Goal: Task Accomplishment & Management: Use online tool/utility

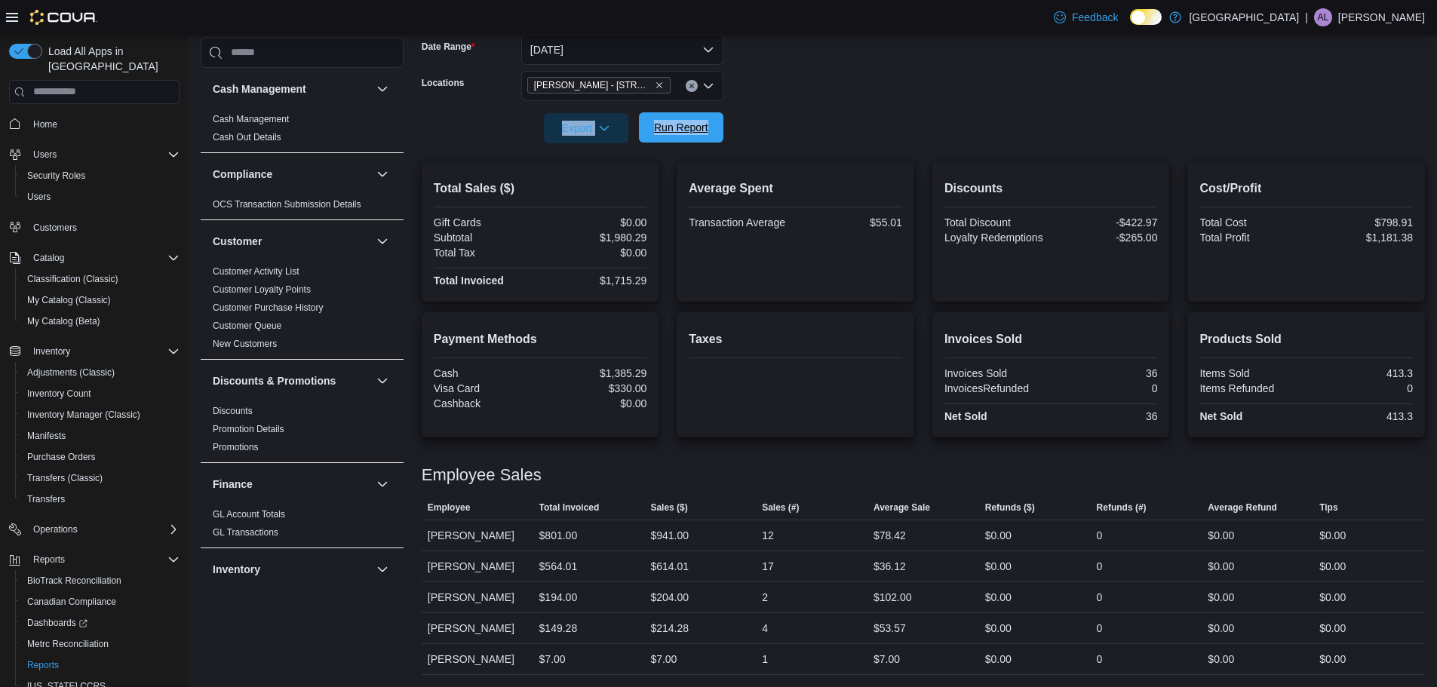
scroll to position [49, 0]
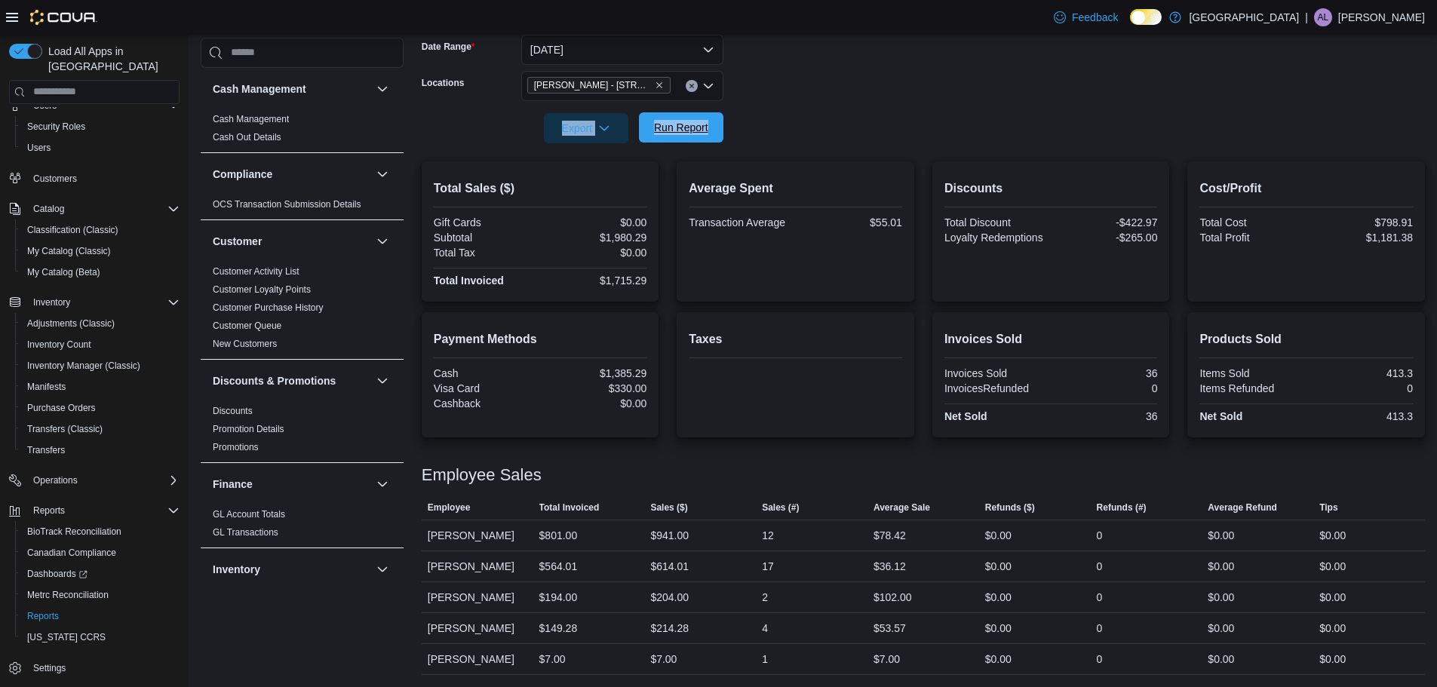
click at [684, 137] on span "Run Report" at bounding box center [681, 127] width 66 height 30
click at [681, 137] on span "Run Report" at bounding box center [681, 127] width 66 height 30
click at [806, 46] on form "Date Range [DATE] Locations [PERSON_NAME] - [STREET_ADDRESS][PERSON_NAME] Expor…" at bounding box center [924, 80] width 1004 height 127
drag, startPoint x: 684, startPoint y: 131, endPoint x: 773, endPoint y: 97, distance: 95.3
click at [685, 131] on span "Run Report" at bounding box center [681, 128] width 54 height 15
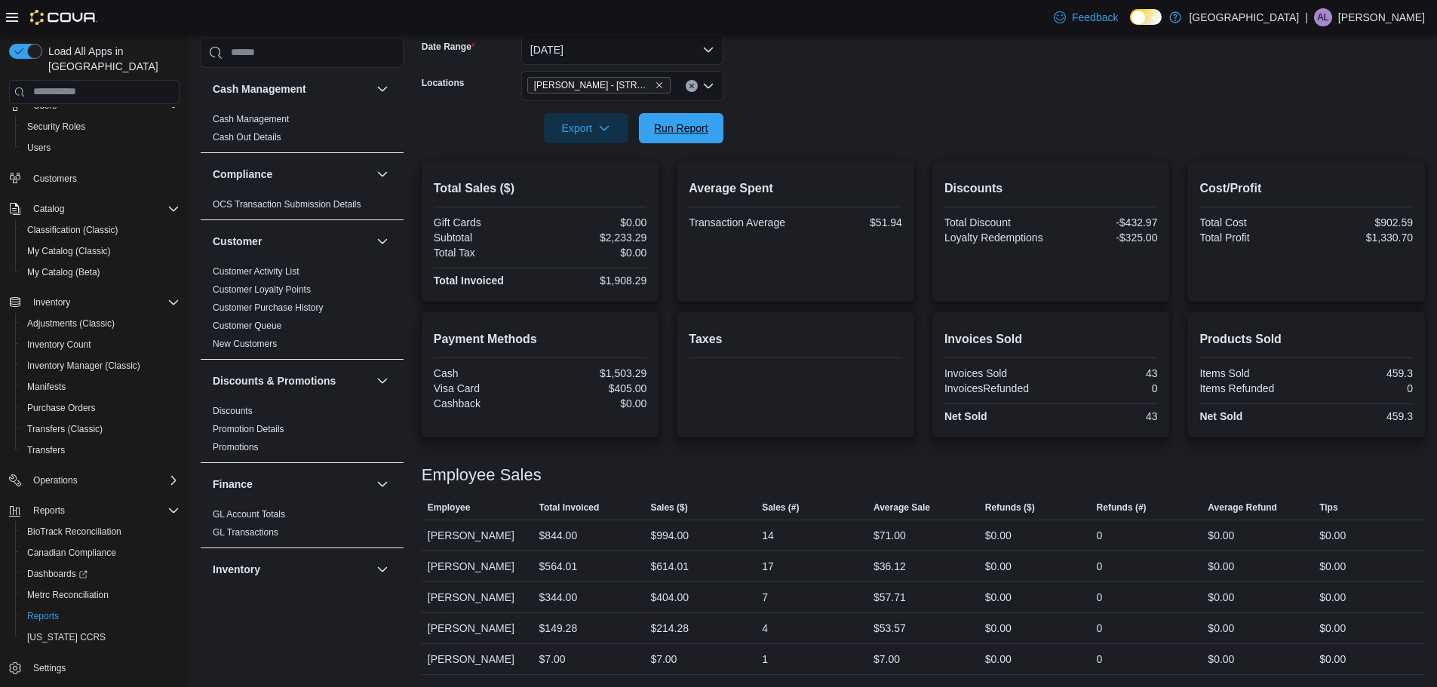
drag, startPoint x: 687, startPoint y: 123, endPoint x: 816, endPoint y: 99, distance: 130.5
click at [688, 123] on span "Run Report" at bounding box center [681, 128] width 54 height 15
click at [675, 136] on span "Run Report" at bounding box center [681, 127] width 66 height 30
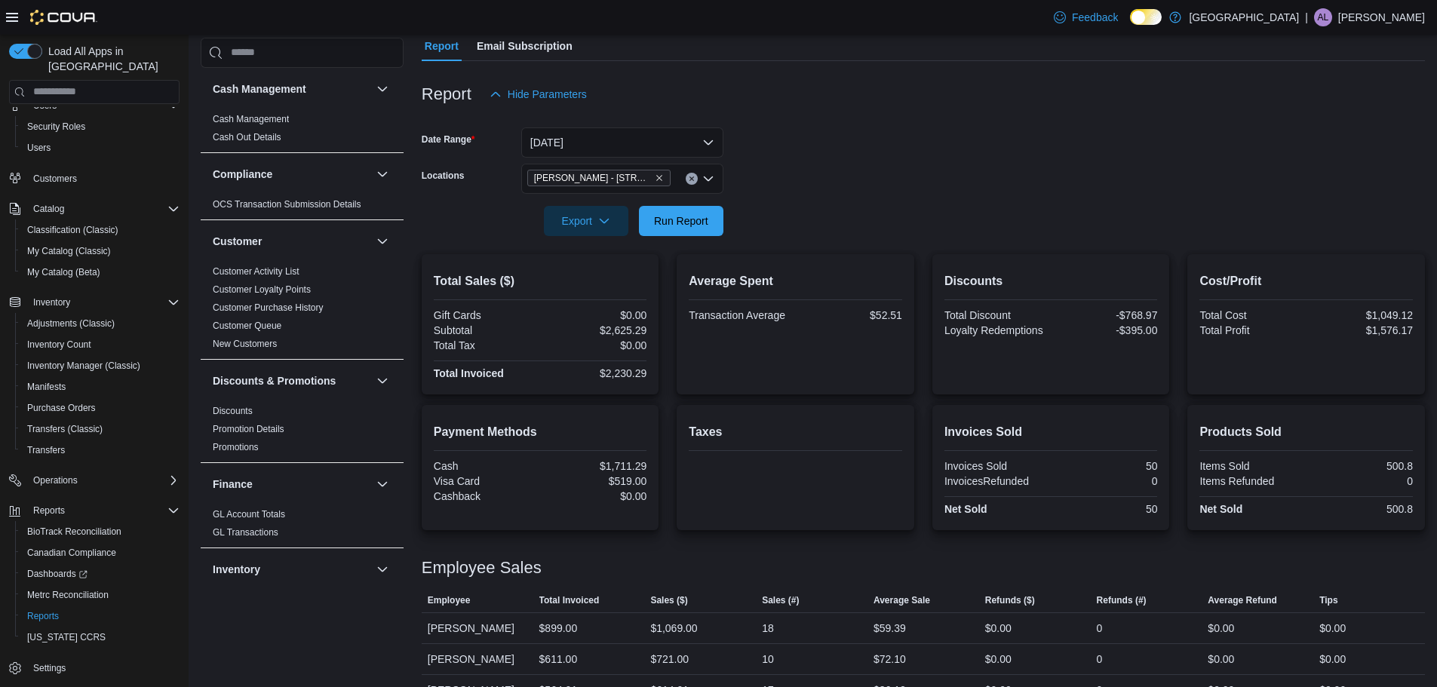
scroll to position [0, 0]
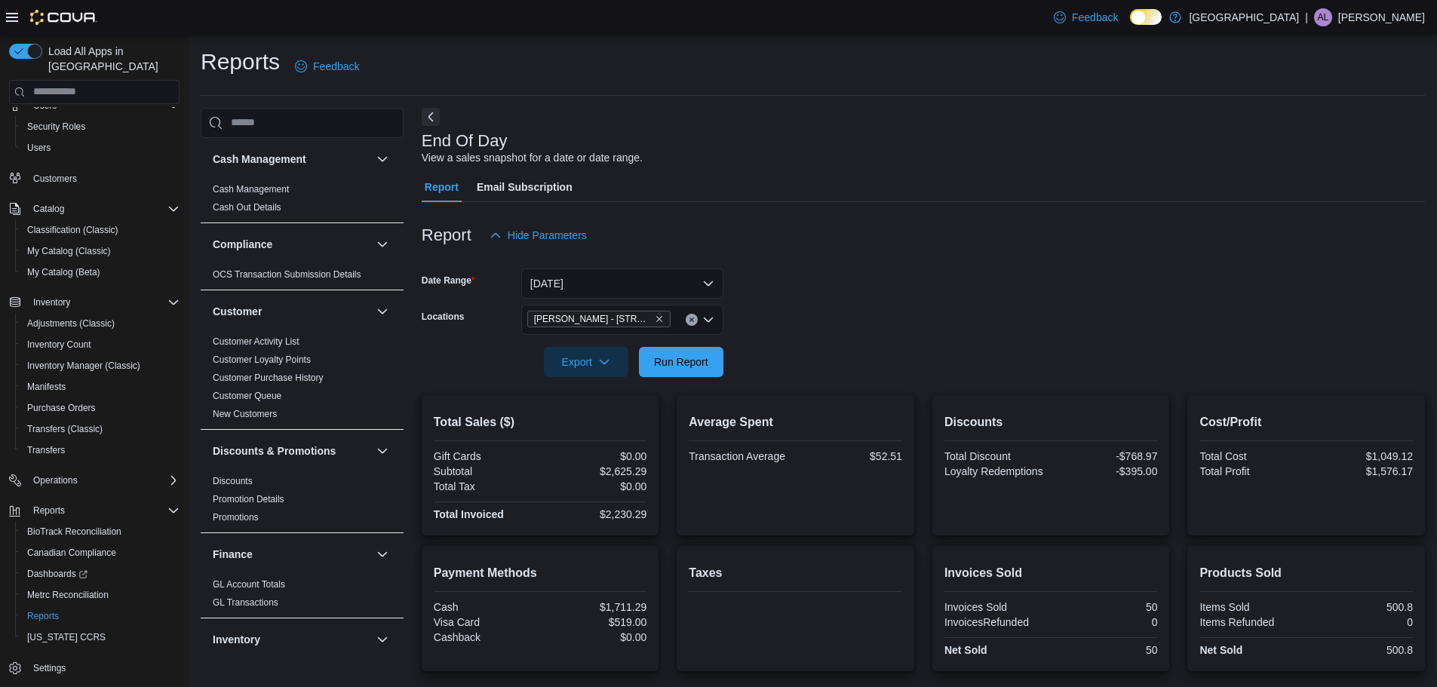
click at [689, 324] on button "Clear input" at bounding box center [692, 320] width 12 height 12
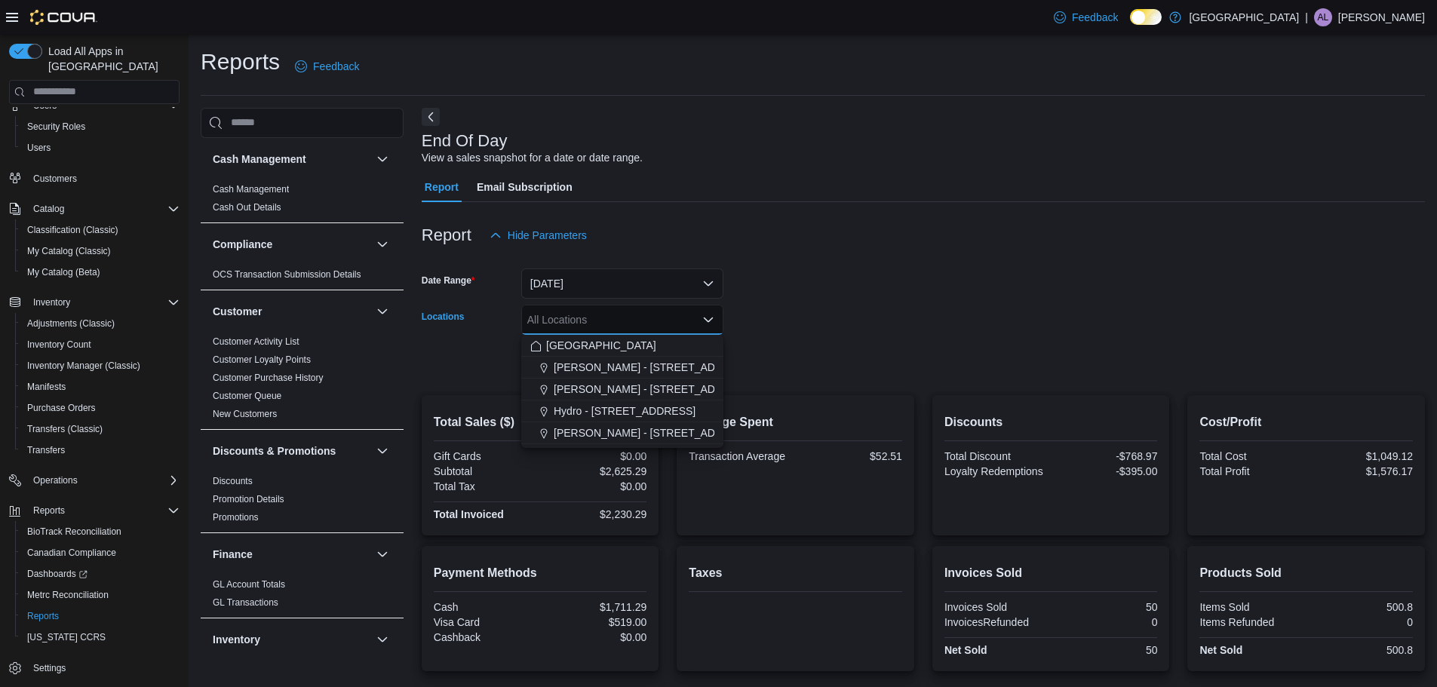
click at [839, 284] on form "Date Range [DATE] Locations All Locations Combo box. Selected. Combo box input.…" at bounding box center [924, 314] width 1004 height 127
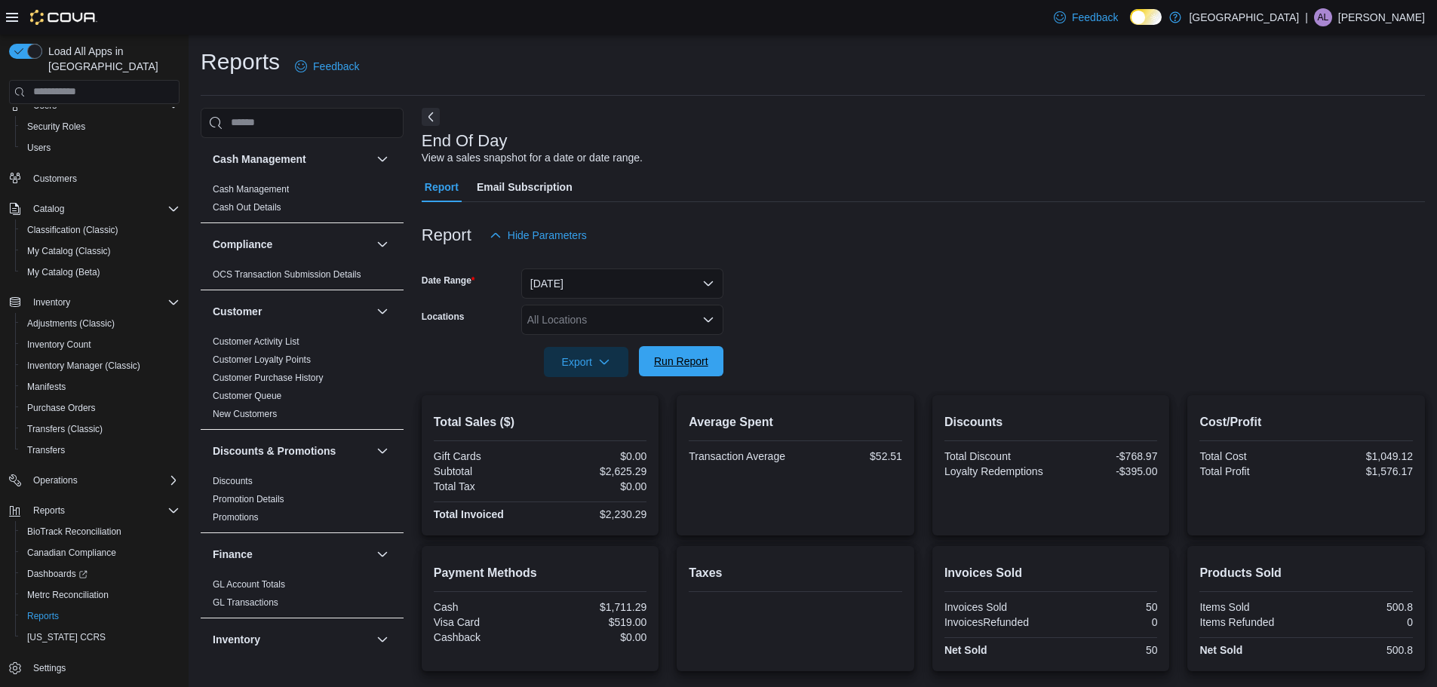
click at [680, 368] on span "Run Report" at bounding box center [681, 361] width 54 height 15
click at [656, 269] on button "[DATE]" at bounding box center [622, 284] width 202 height 30
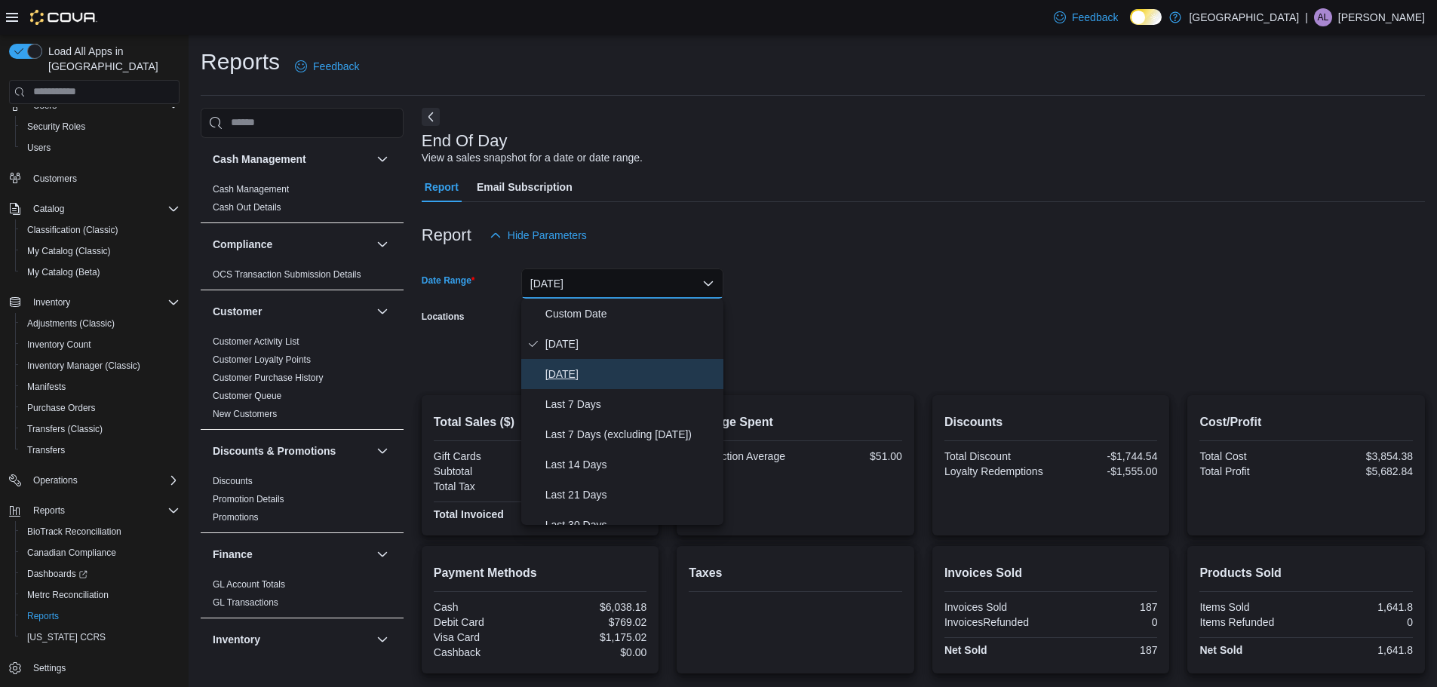
click at [592, 374] on span "[DATE]" at bounding box center [632, 374] width 172 height 18
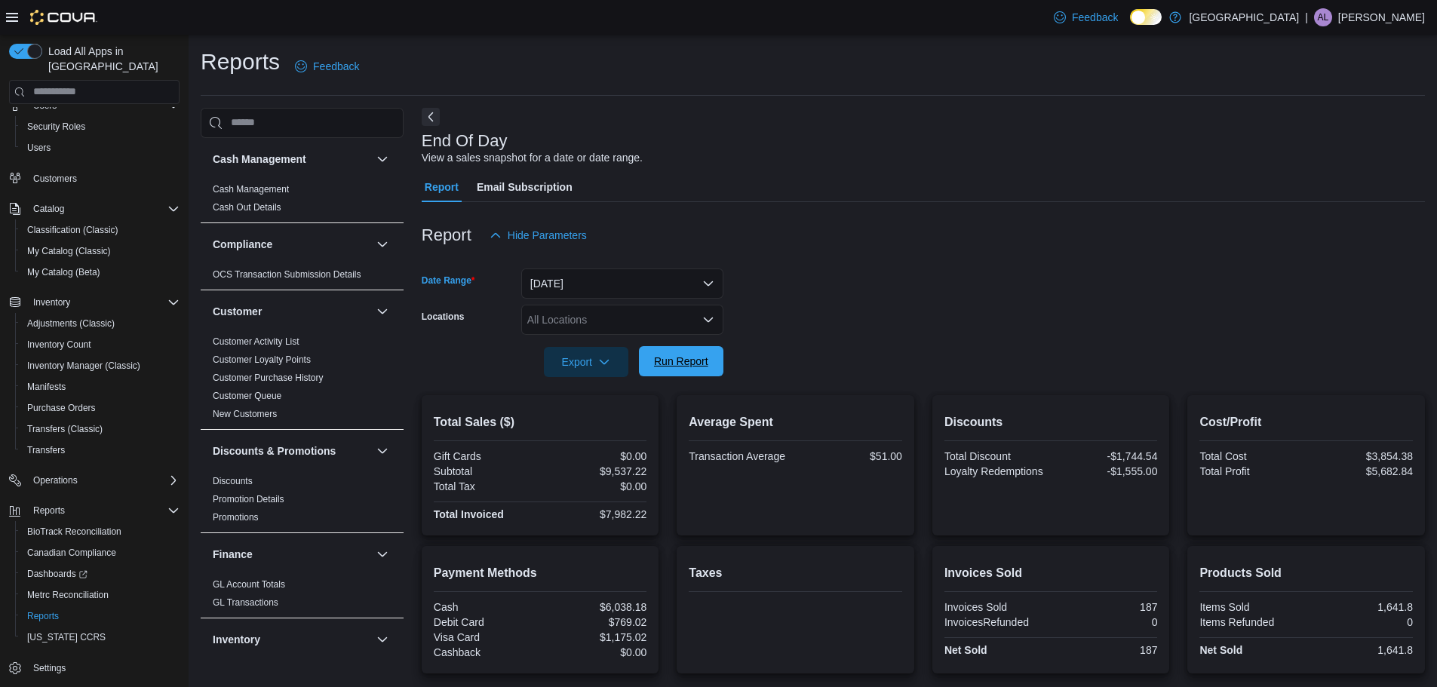
click at [699, 358] on span "Run Report" at bounding box center [681, 361] width 54 height 15
click at [679, 283] on button "[DATE]" at bounding box center [622, 284] width 202 height 30
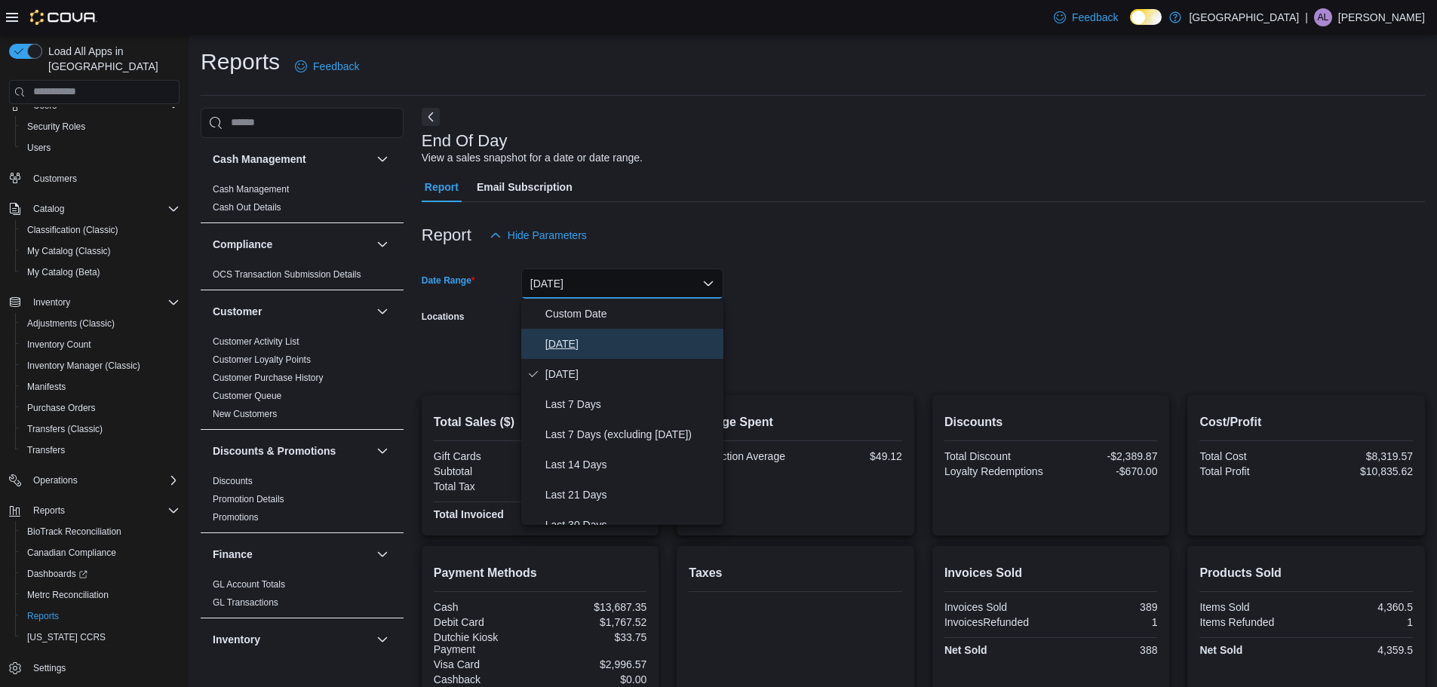
click at [584, 342] on span "[DATE]" at bounding box center [632, 344] width 172 height 18
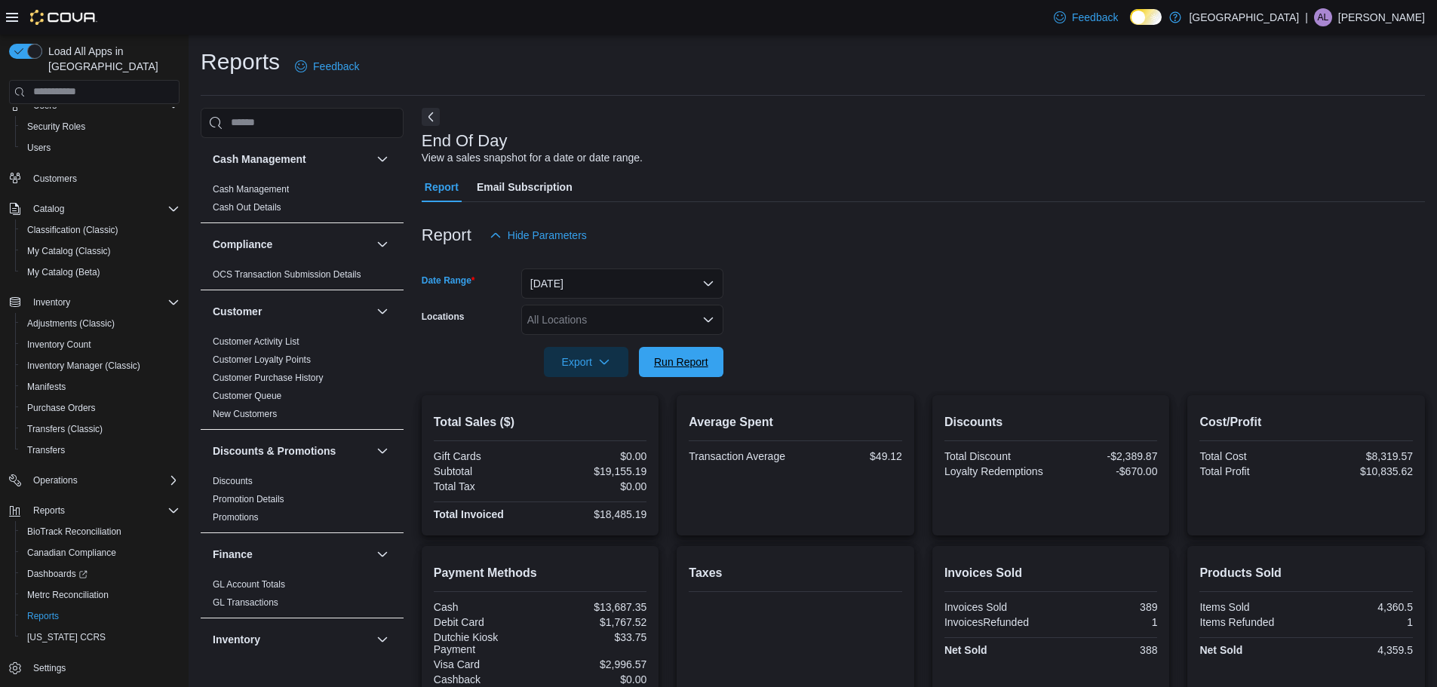
click at [716, 357] on button "Run Report" at bounding box center [681, 362] width 85 height 30
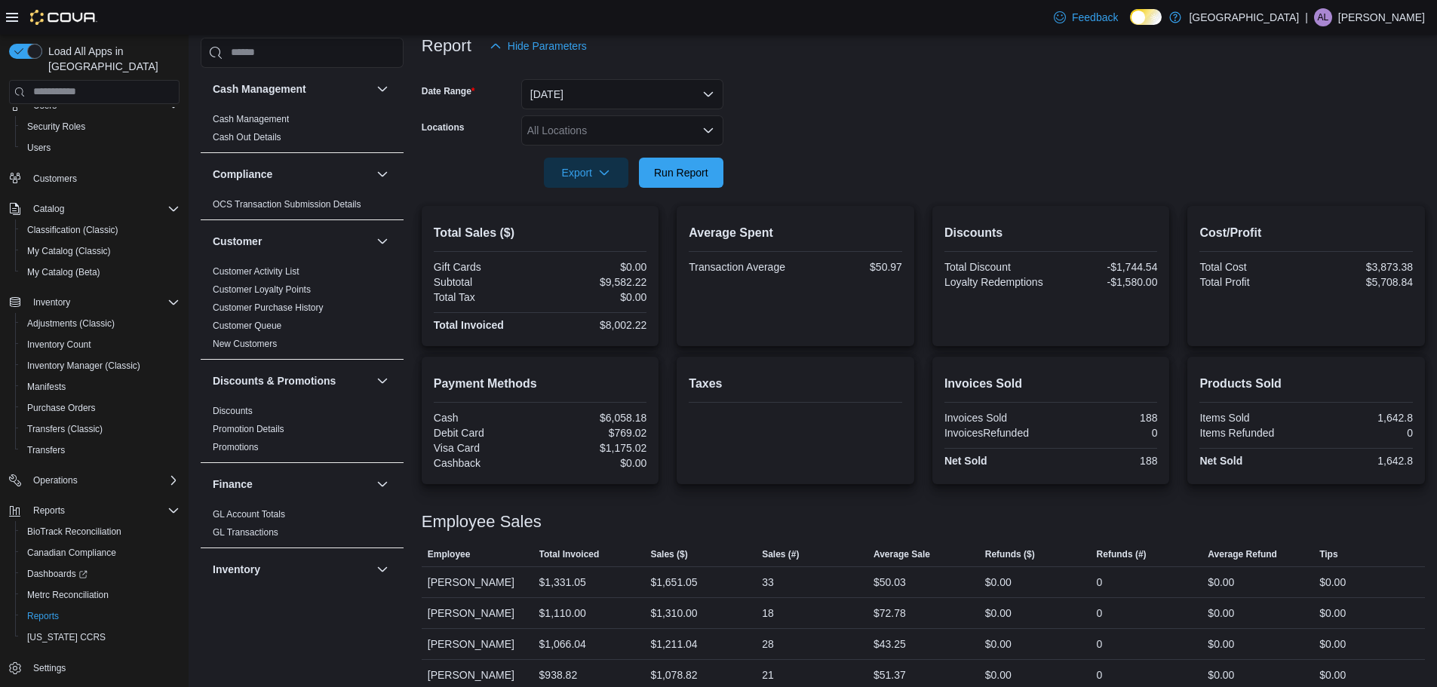
scroll to position [377, 0]
